Goal: Navigation & Orientation: Find specific page/section

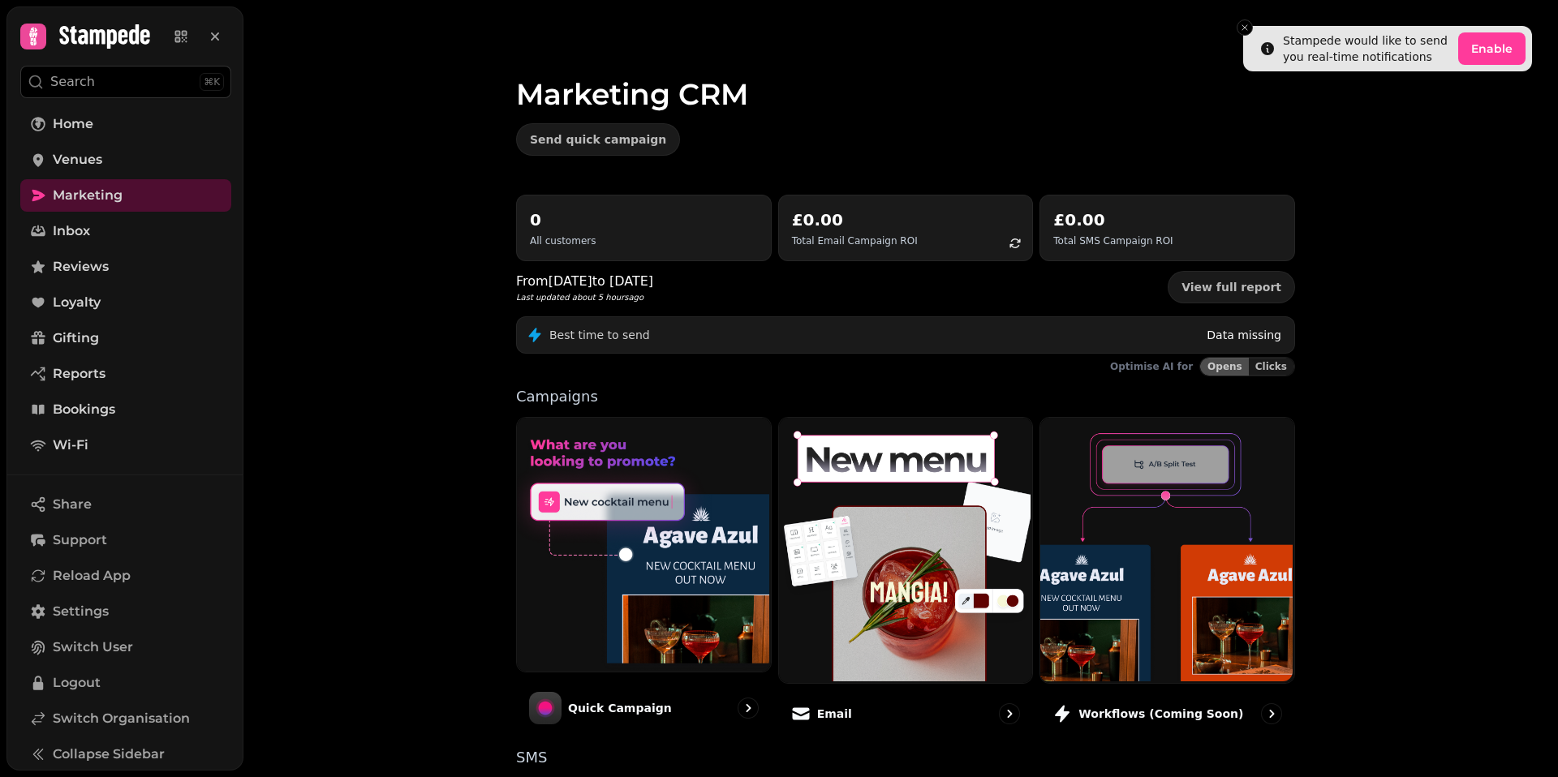
click at [341, 132] on div "Marketing CRM Send quick campaign 0 All customers £0.00 Total Email Campaign RO…" at bounding box center [900, 388] width 1315 height 777
click at [1247, 31] on icon "Close toast" at bounding box center [1245, 28] width 10 height 10
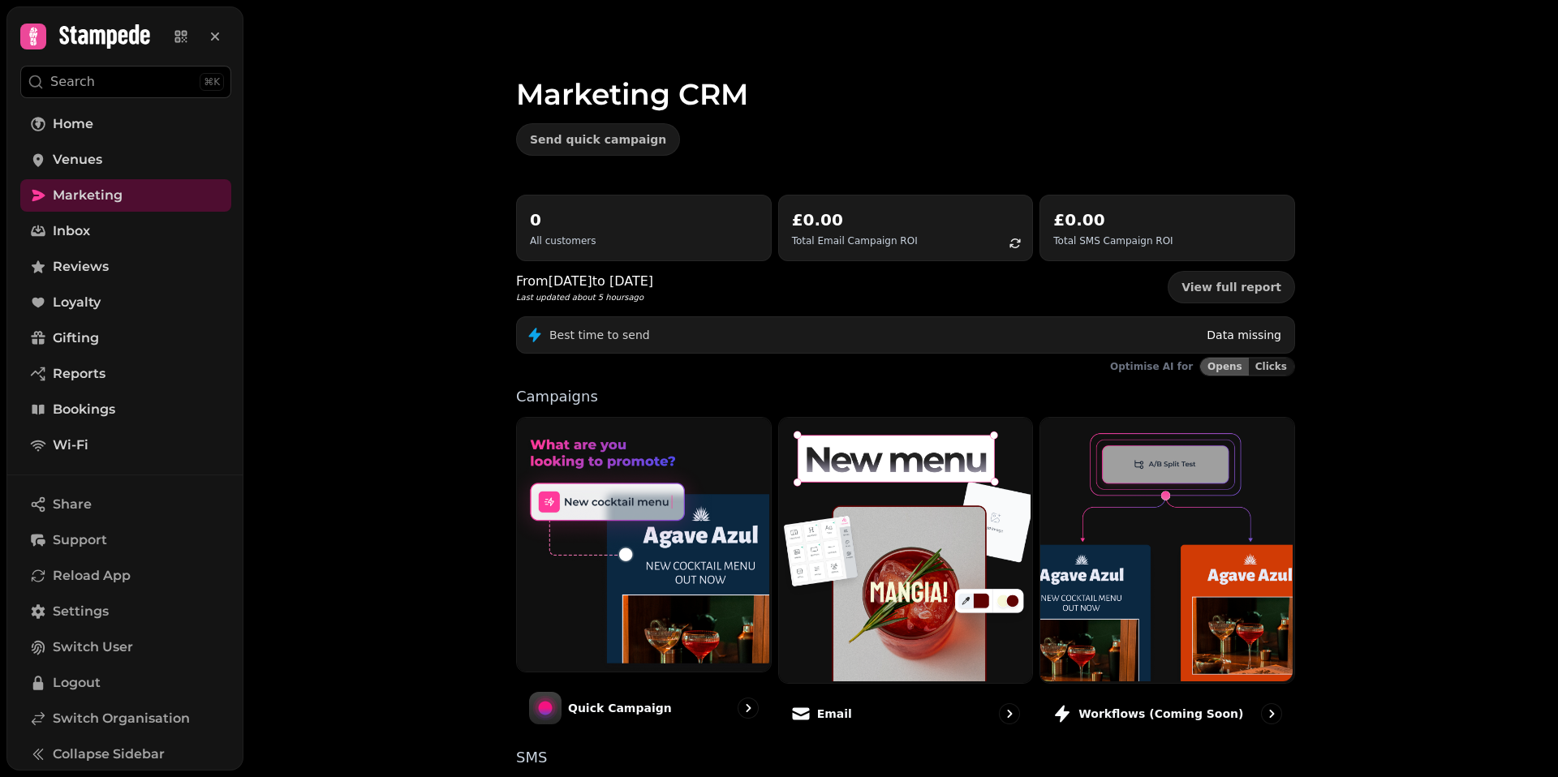
click at [1339, 200] on div "Marketing CRM Send quick campaign 0 All customers £0.00 Total Email Campaign RO…" at bounding box center [900, 388] width 1315 height 777
click at [97, 123] on link "Home" at bounding box center [125, 124] width 211 height 32
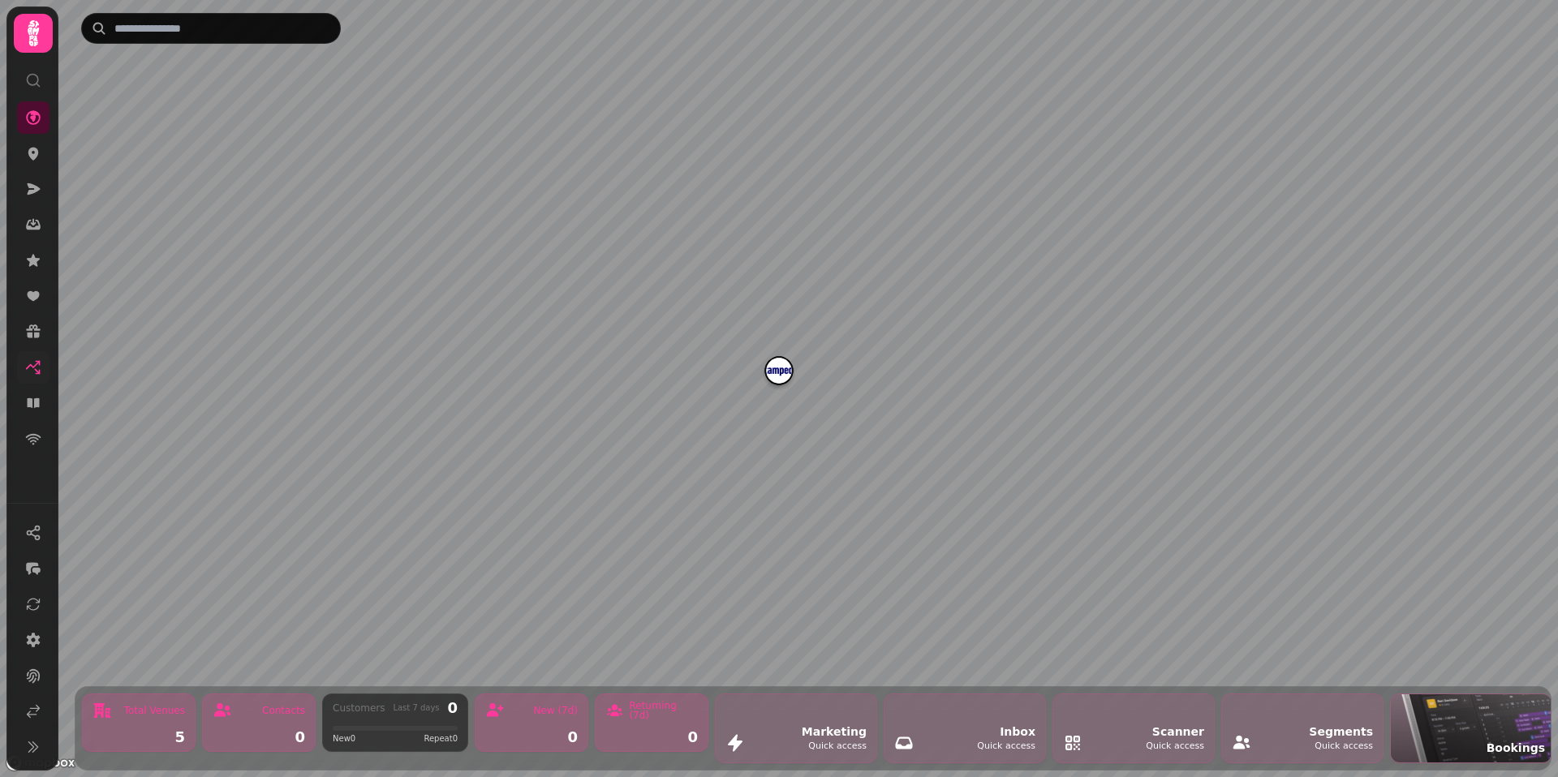
click at [32, 364] on icon at bounding box center [33, 368] width 16 height 16
